Goal: Information Seeking & Learning: Learn about a topic

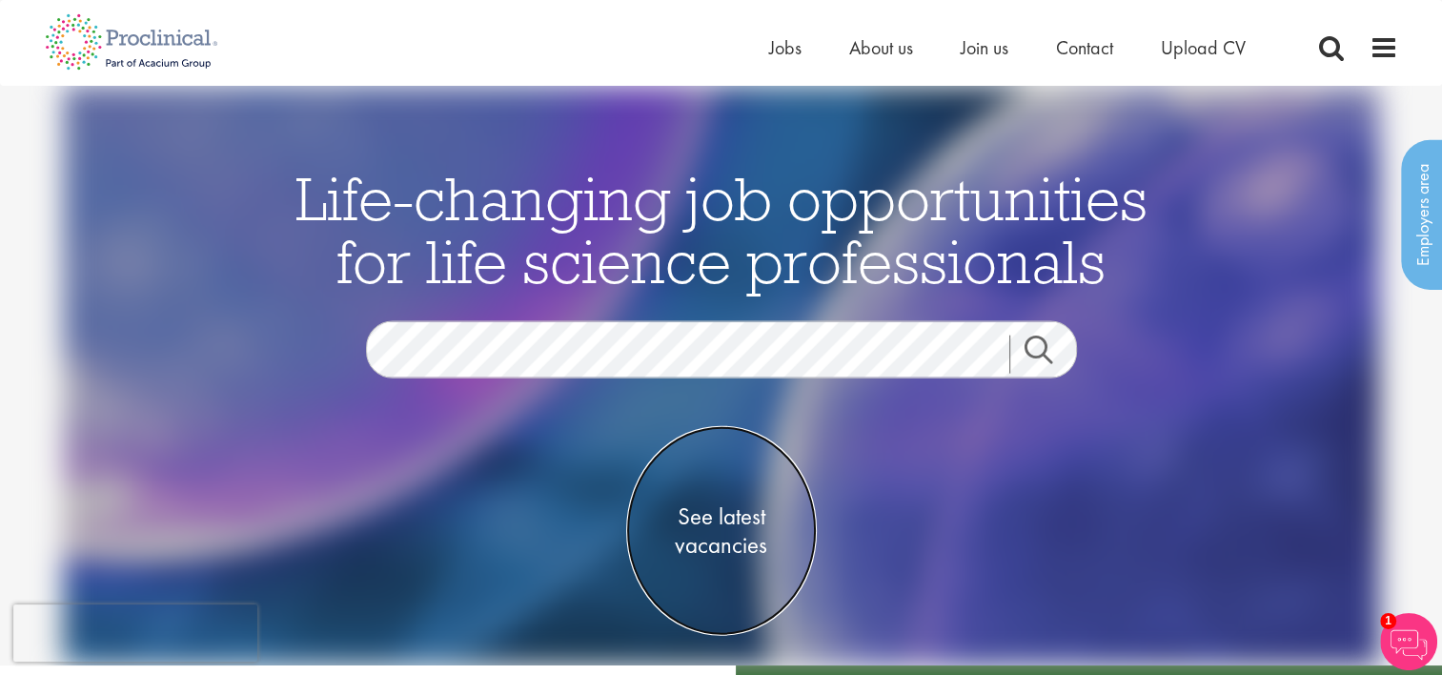
click at [708, 541] on span "See latest vacancies" at bounding box center [721, 530] width 191 height 57
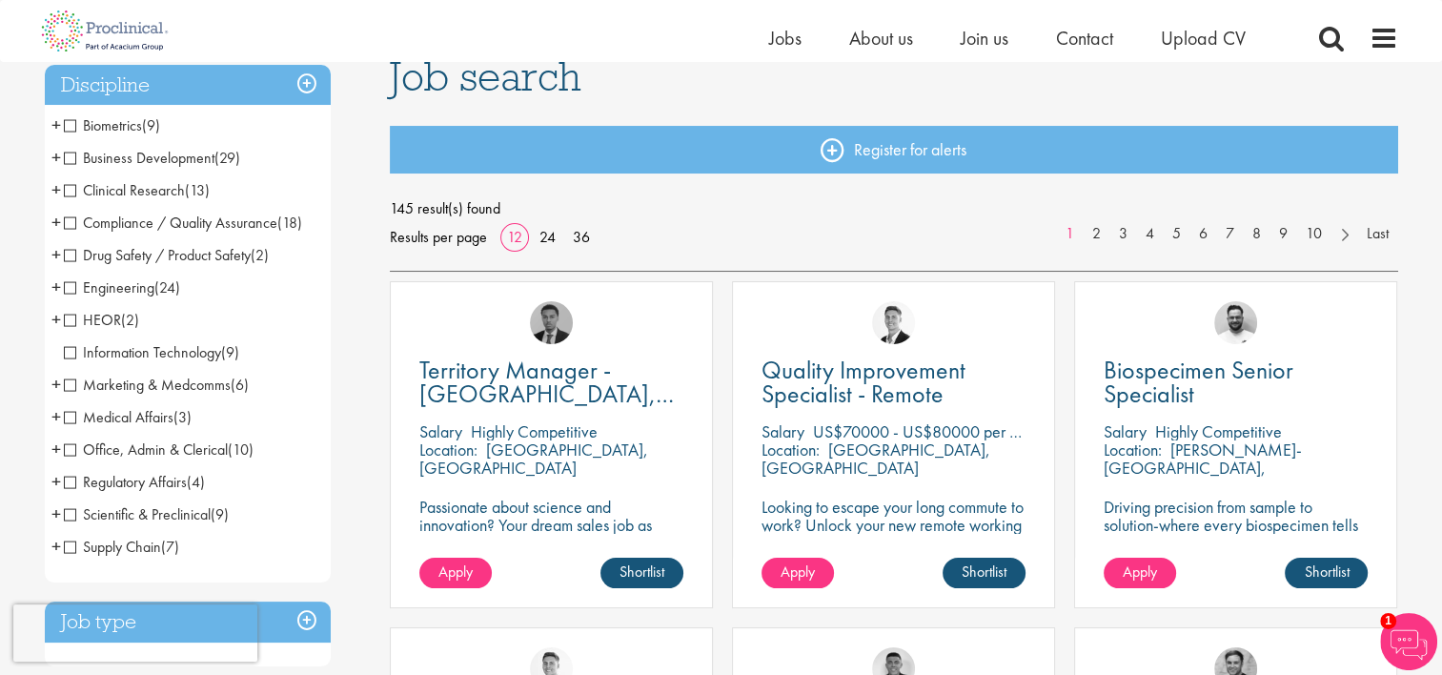
scroll to position [191, 0]
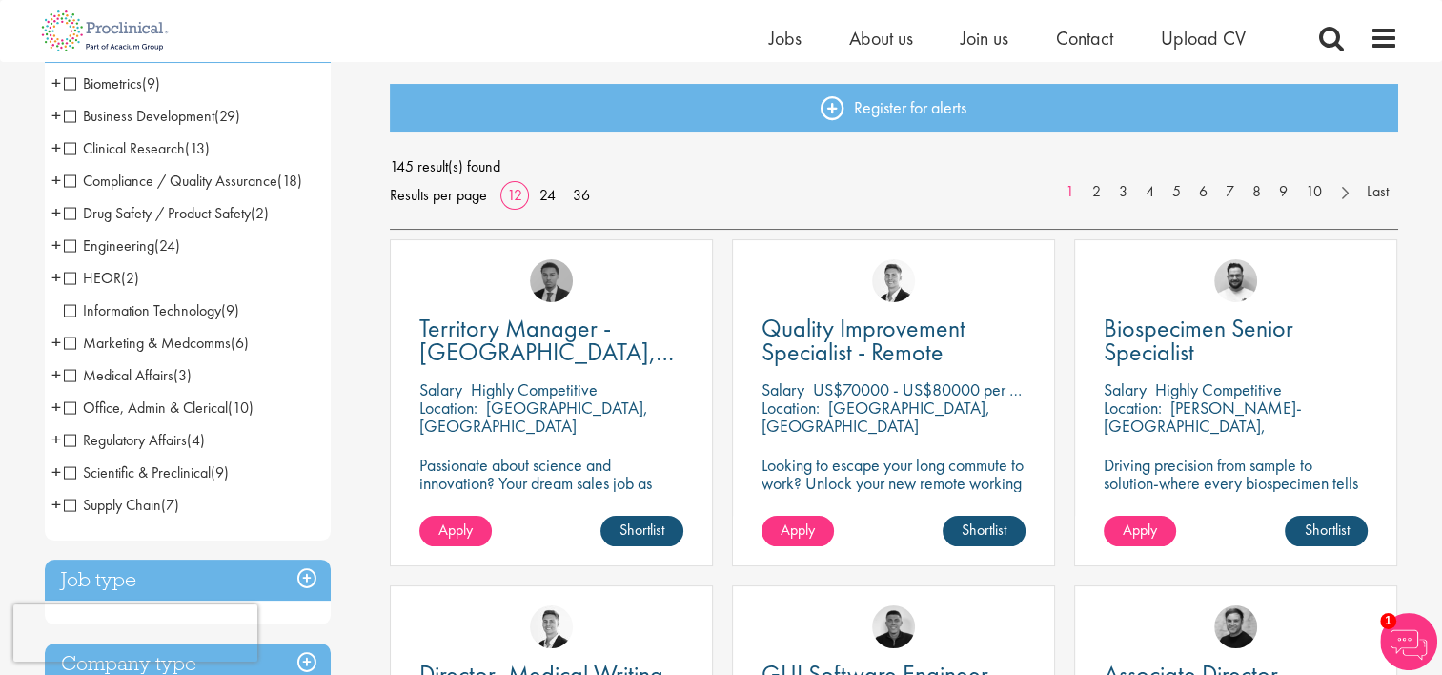
click at [65, 345] on span "Marketing & Medcomms" at bounding box center [147, 343] width 167 height 20
